Goal: Find specific page/section: Find specific page/section

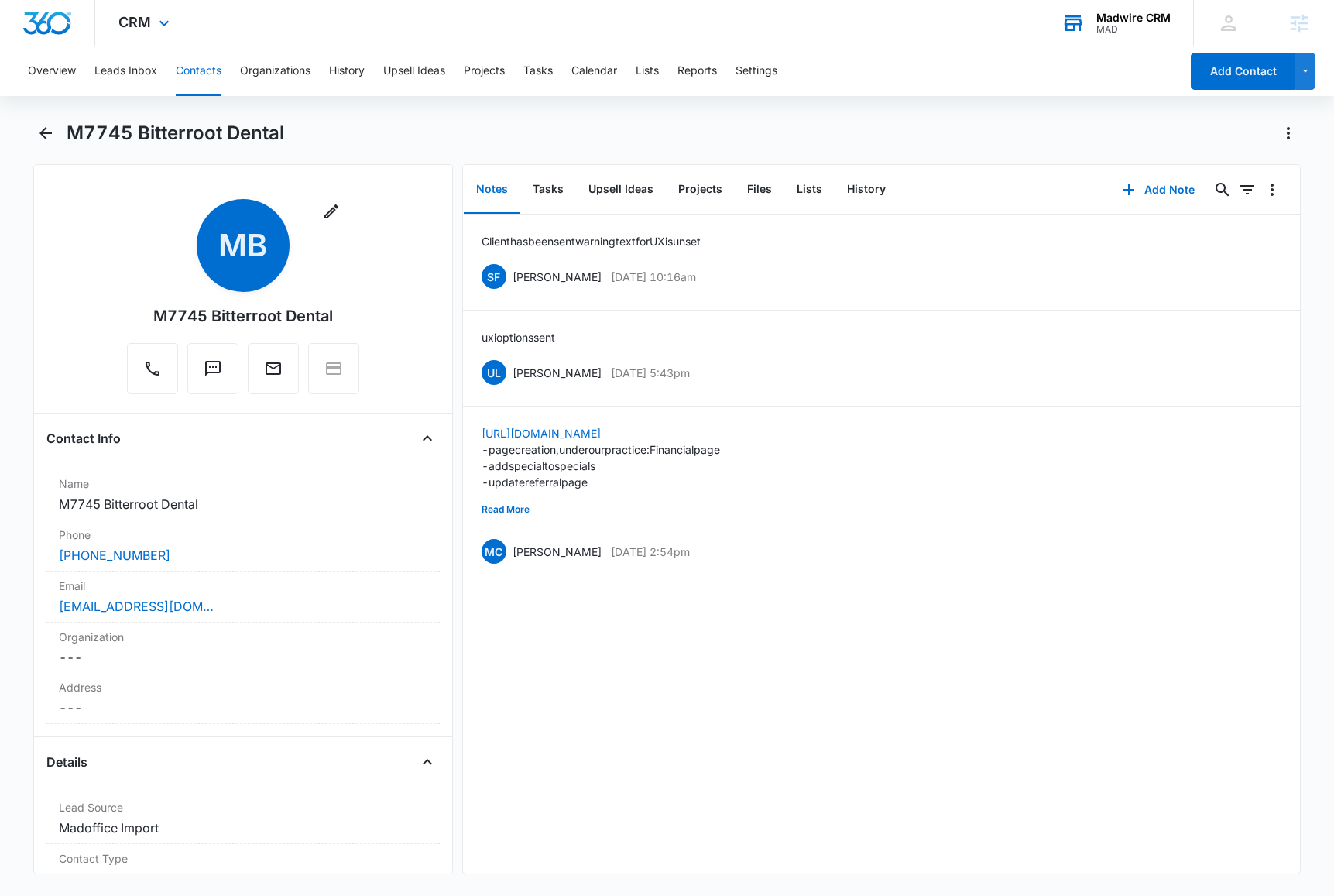
click at [1126, 24] on div "MAD" at bounding box center [1134, 29] width 75 height 10
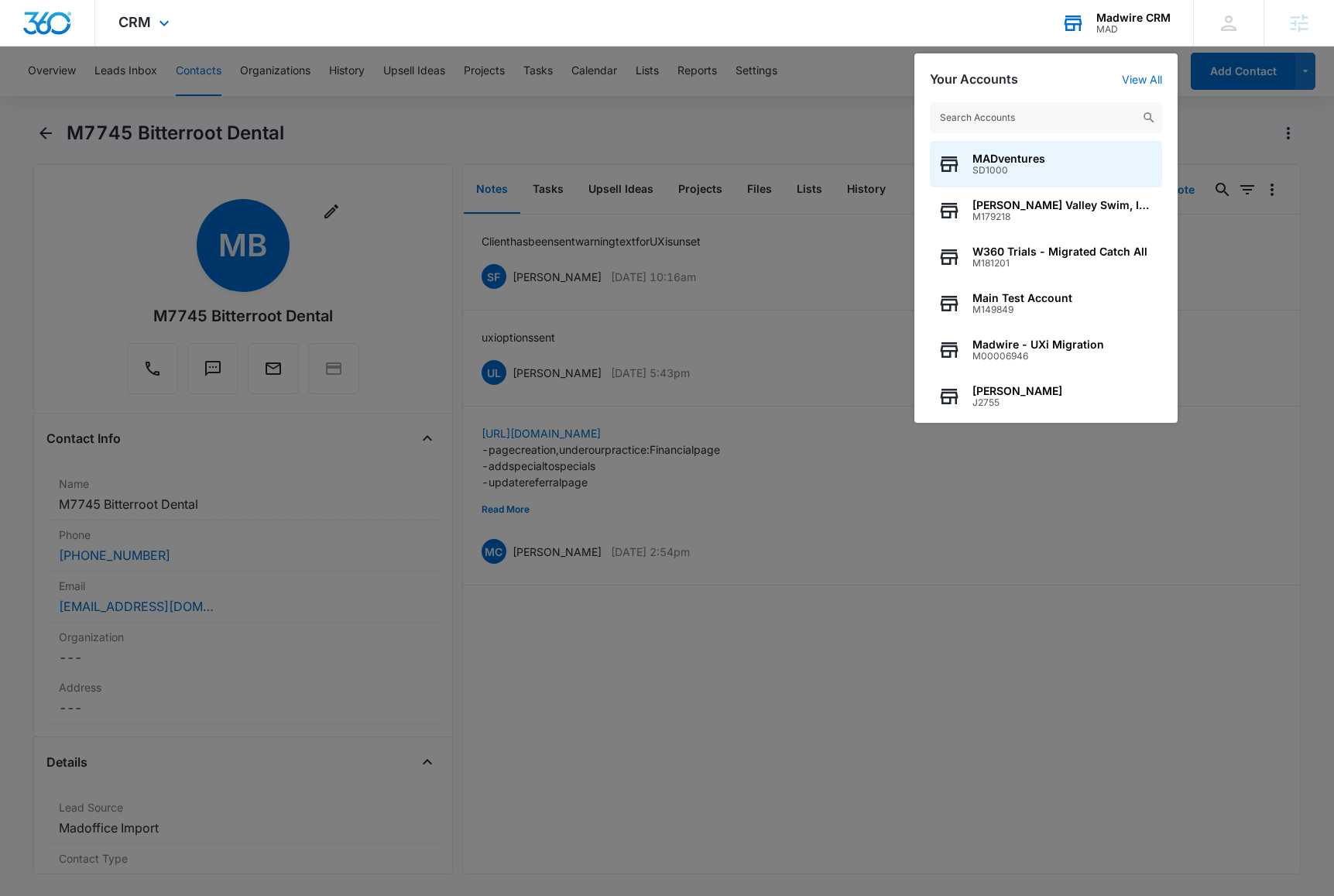
click at [1097, 112] on input "text" at bounding box center [1046, 118] width 232 height 31
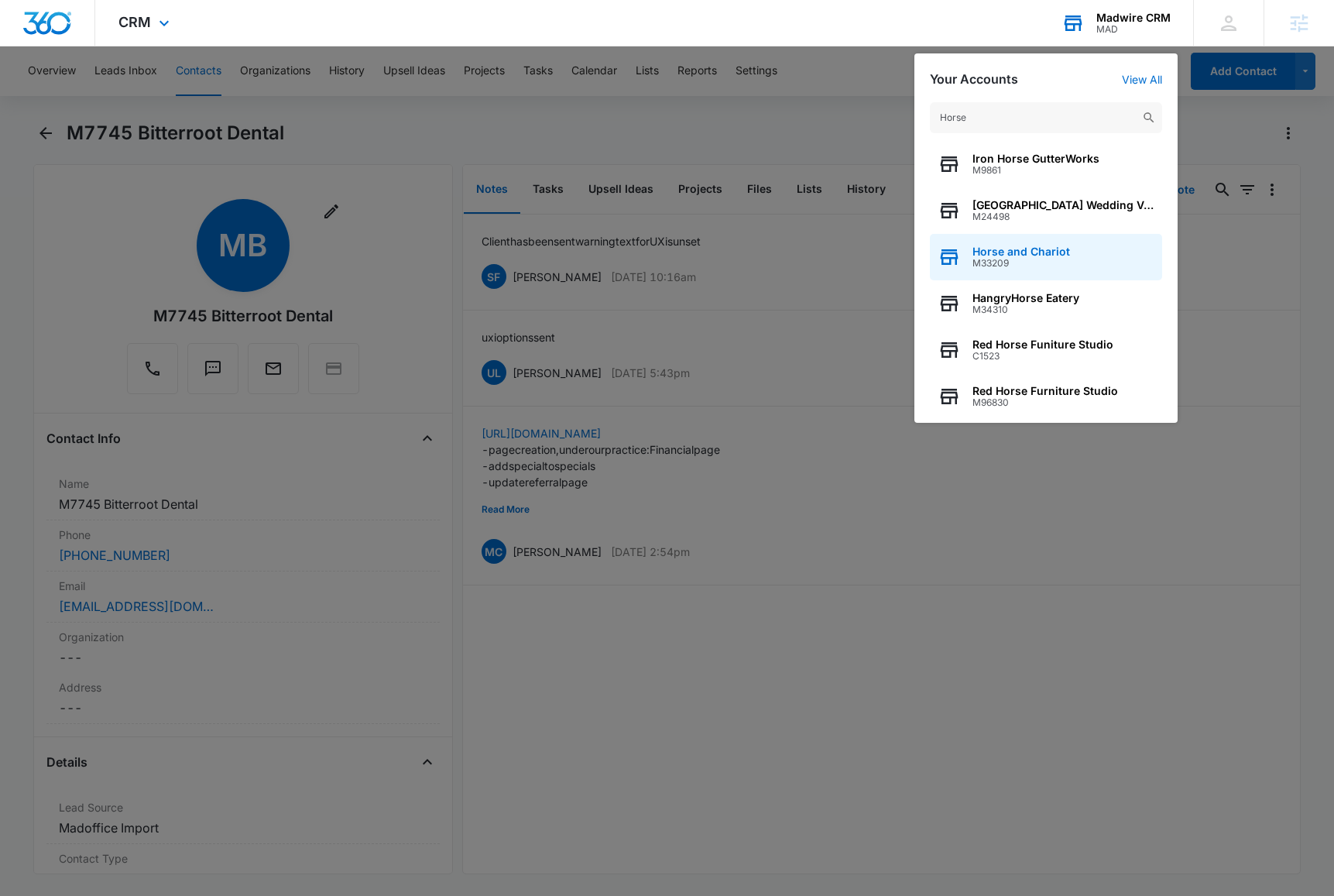
type input "Horse"
click at [1002, 250] on span "Horse and Chariot" at bounding box center [1021, 252] width 97 height 12
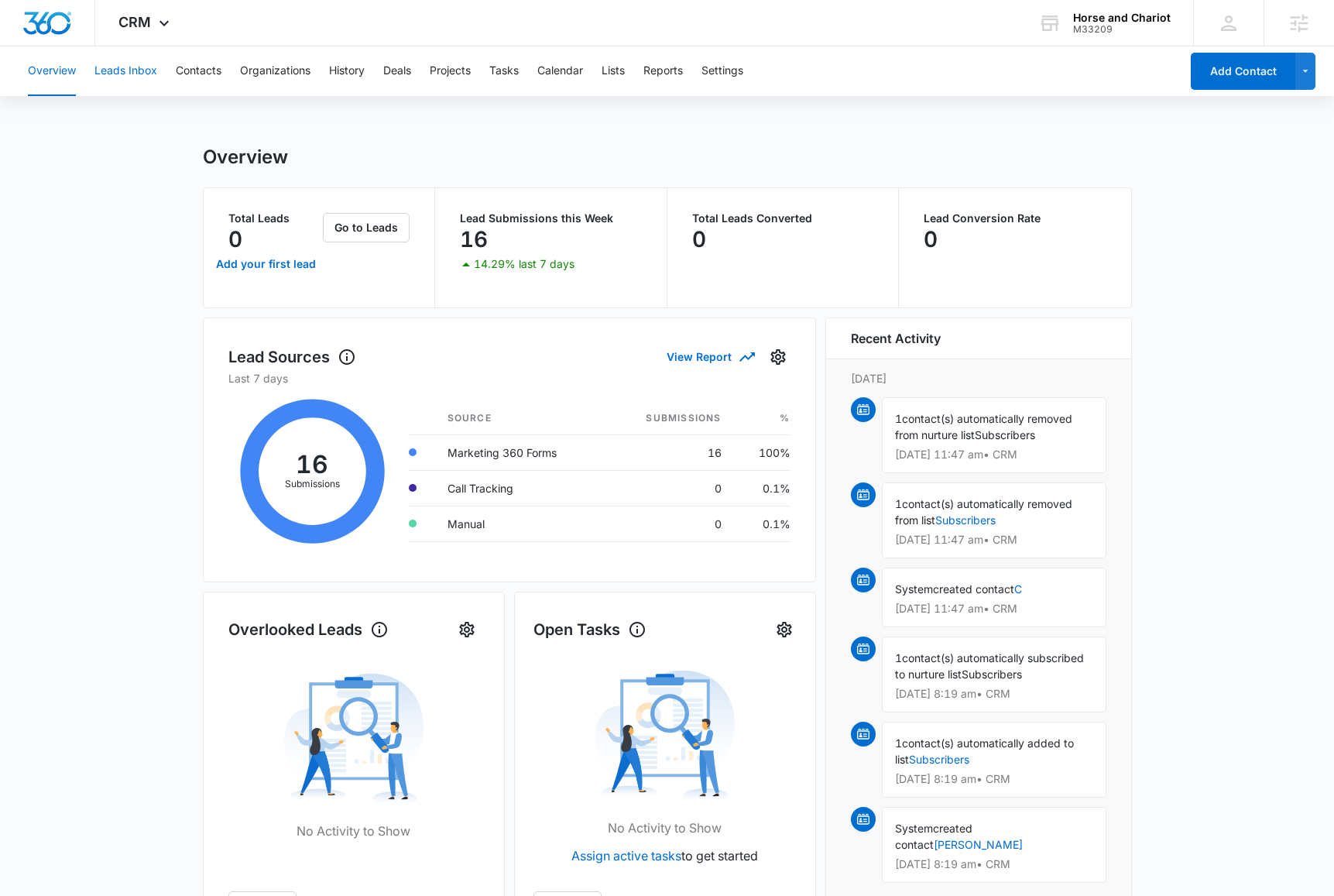
click at [132, 75] on button "Leads Inbox" at bounding box center [126, 71] width 62 height 49
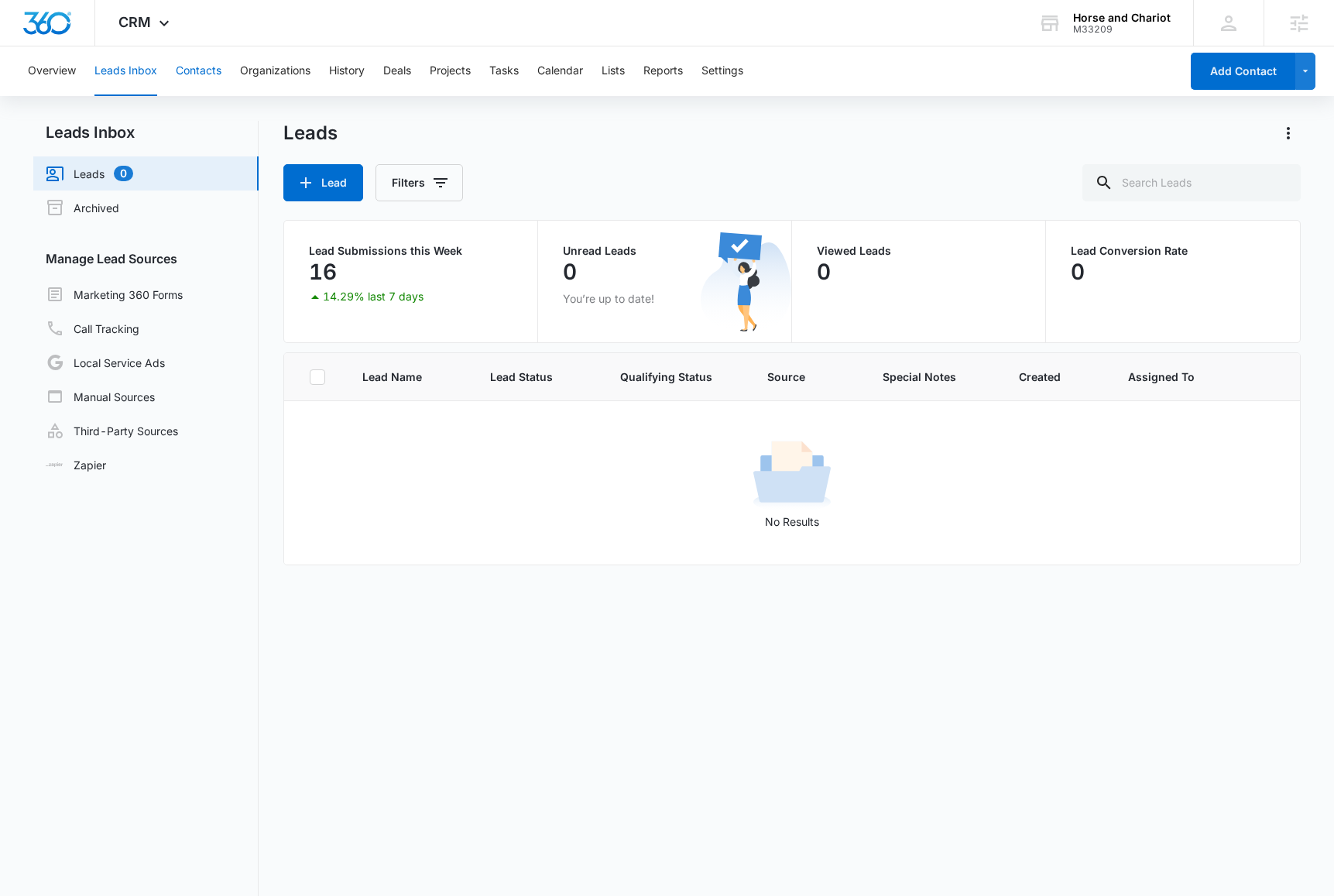
click at [199, 69] on button "Contacts" at bounding box center [199, 71] width 46 height 49
